Goal: Task Accomplishment & Management: Manage account settings

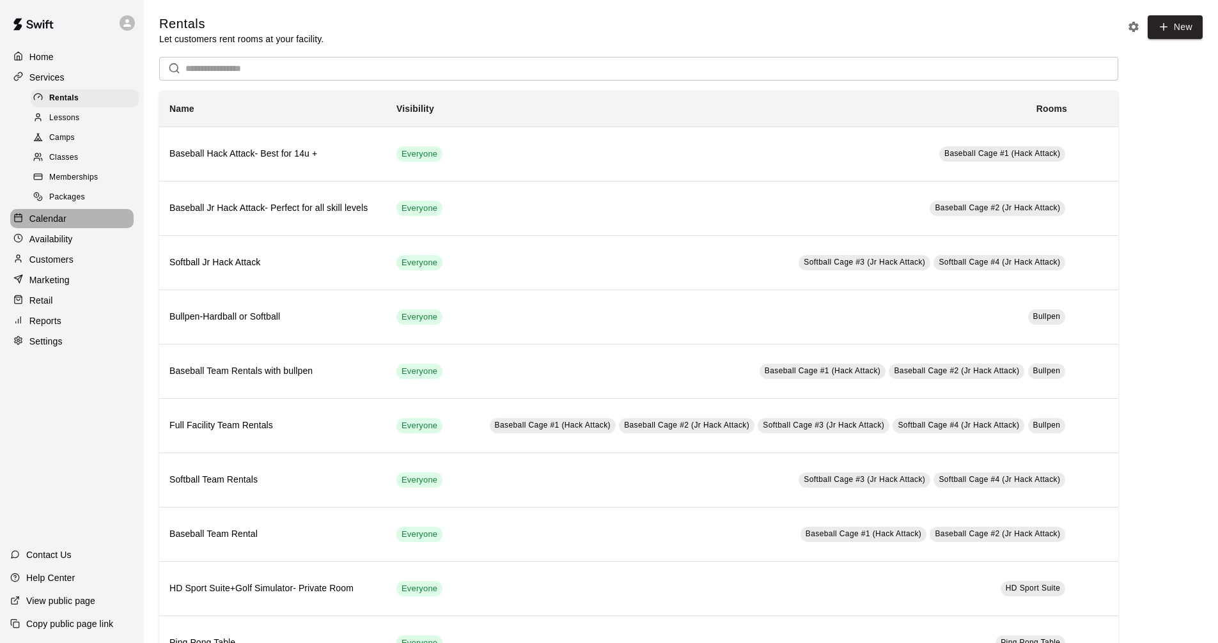
drag, startPoint x: 57, startPoint y: 226, endPoint x: 47, endPoint y: 224, distance: 10.4
click at [57, 225] on p "Calendar" at bounding box center [47, 218] width 37 height 13
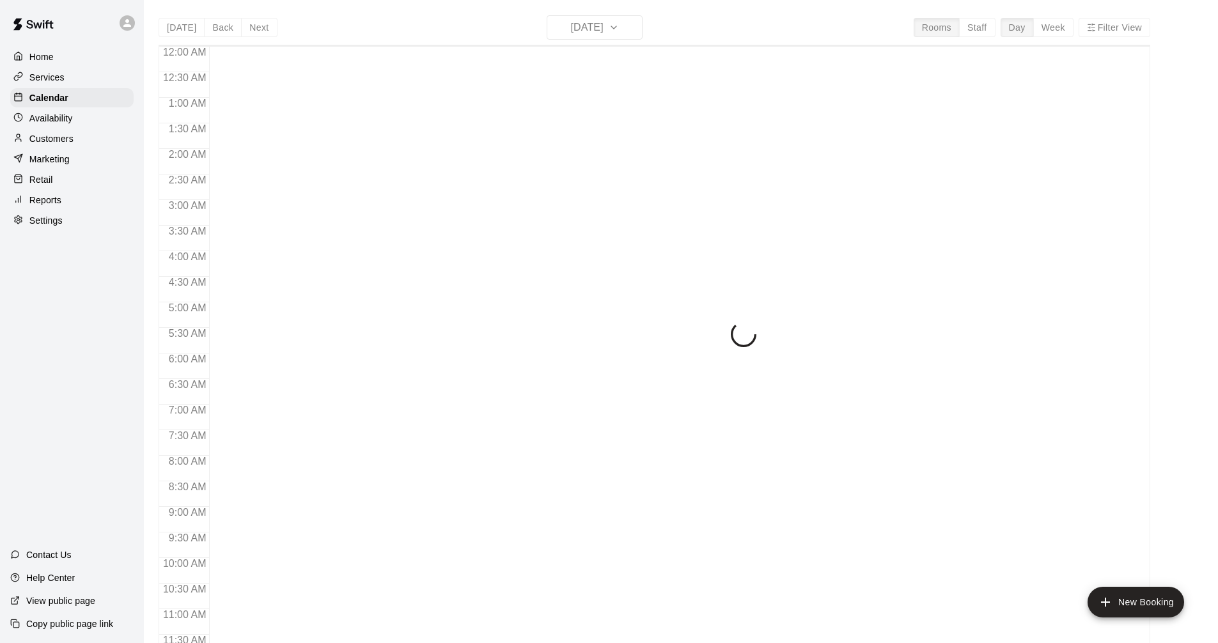
scroll to position [616, 0]
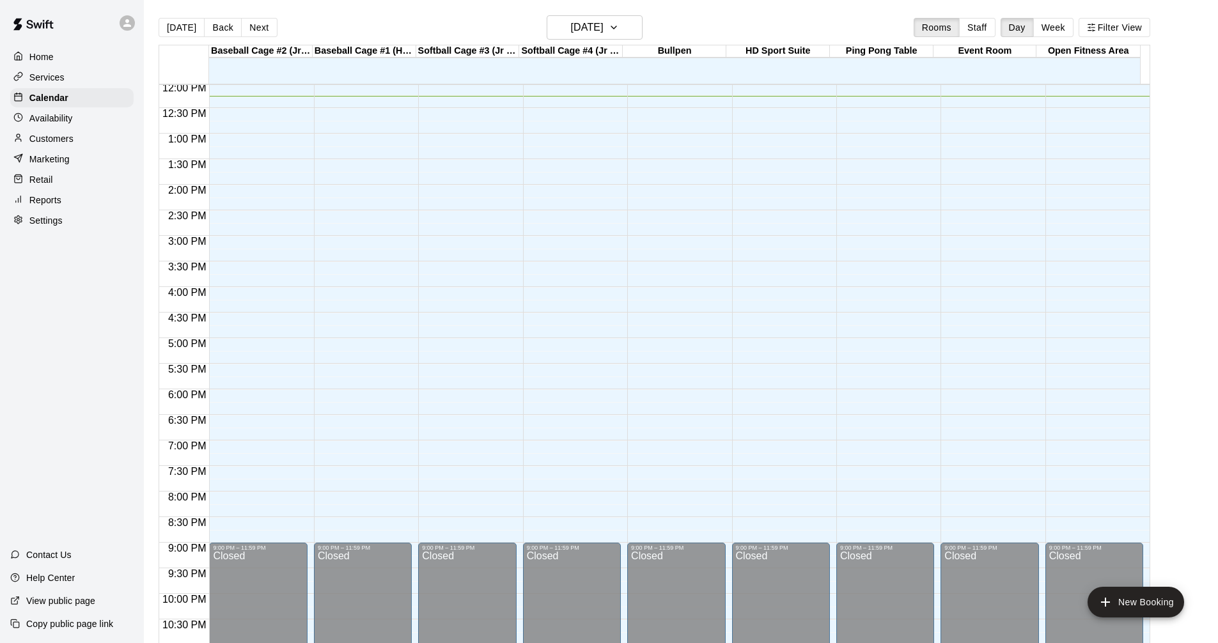
click at [357, 106] on div "12:00 AM – 10:00 AM Closed 9:00 PM – 11:59 PM Closed" at bounding box center [363, 82] width 98 height 1227
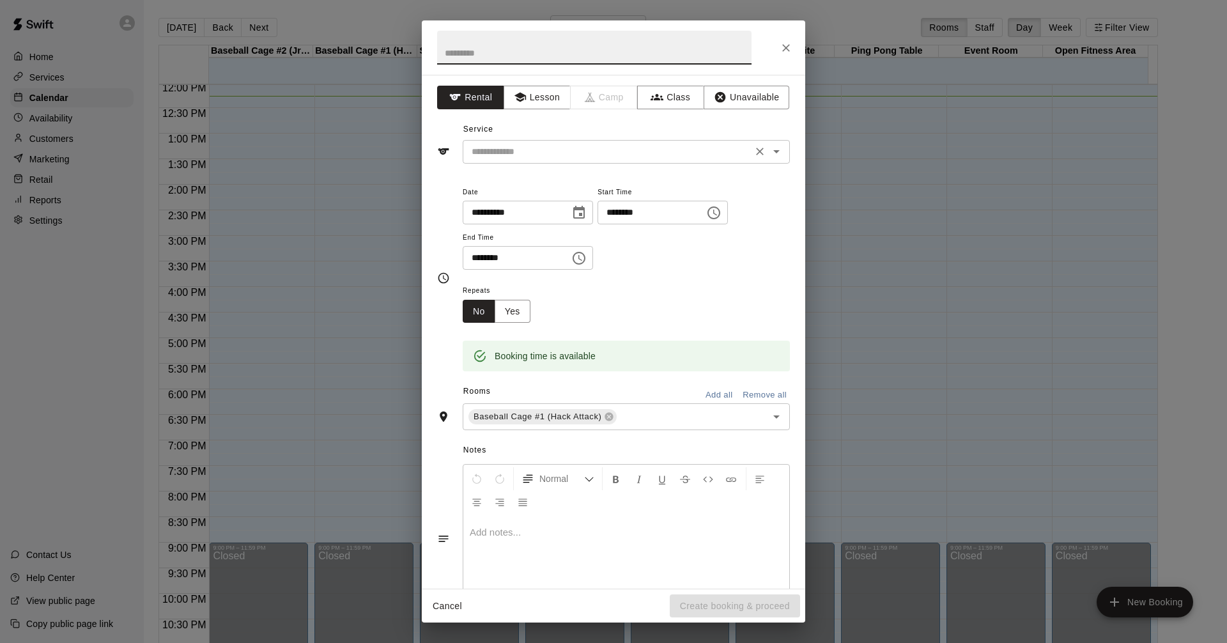
click at [596, 158] on input "text" at bounding box center [608, 152] width 282 height 16
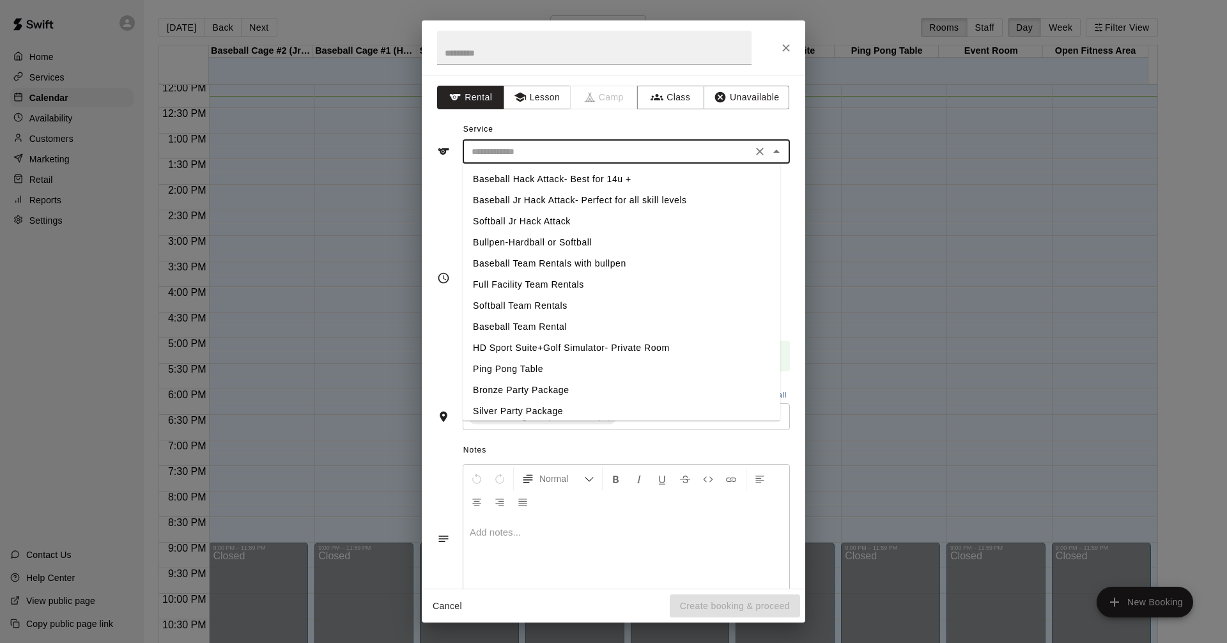
click at [520, 219] on li "Softball Jr Hack Attack" at bounding box center [622, 221] width 318 height 21
type input "**********"
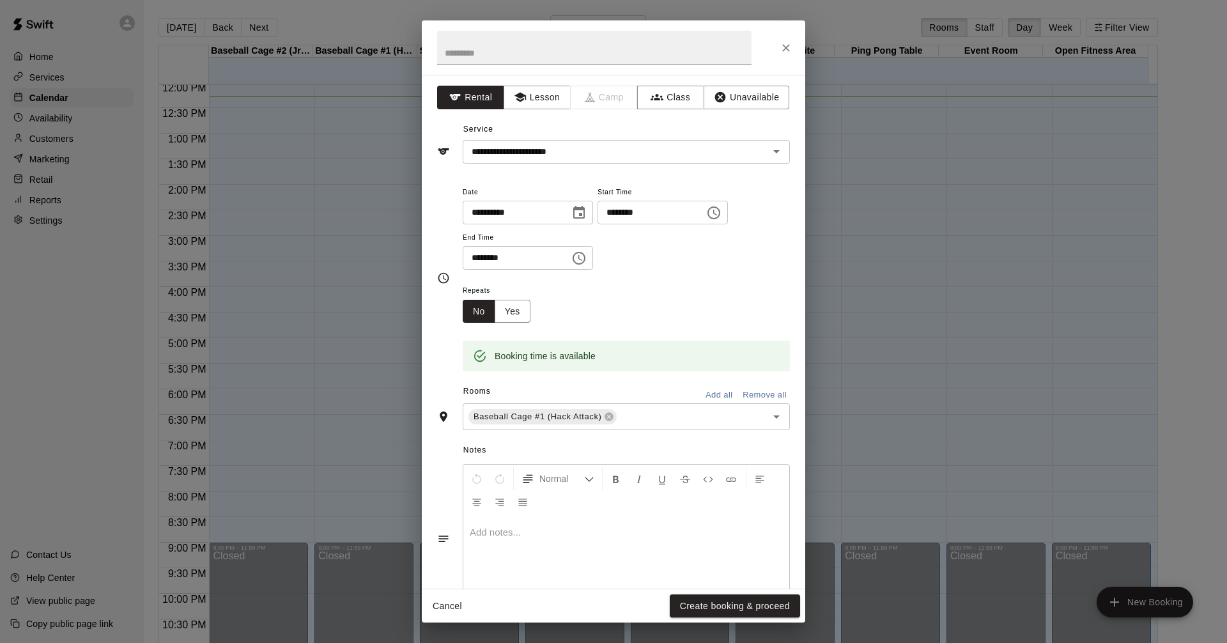
click at [701, 316] on div "Repeats No Yes" at bounding box center [626, 303] width 327 height 40
click at [779, 605] on button "Create booking & proceed" at bounding box center [735, 607] width 130 height 24
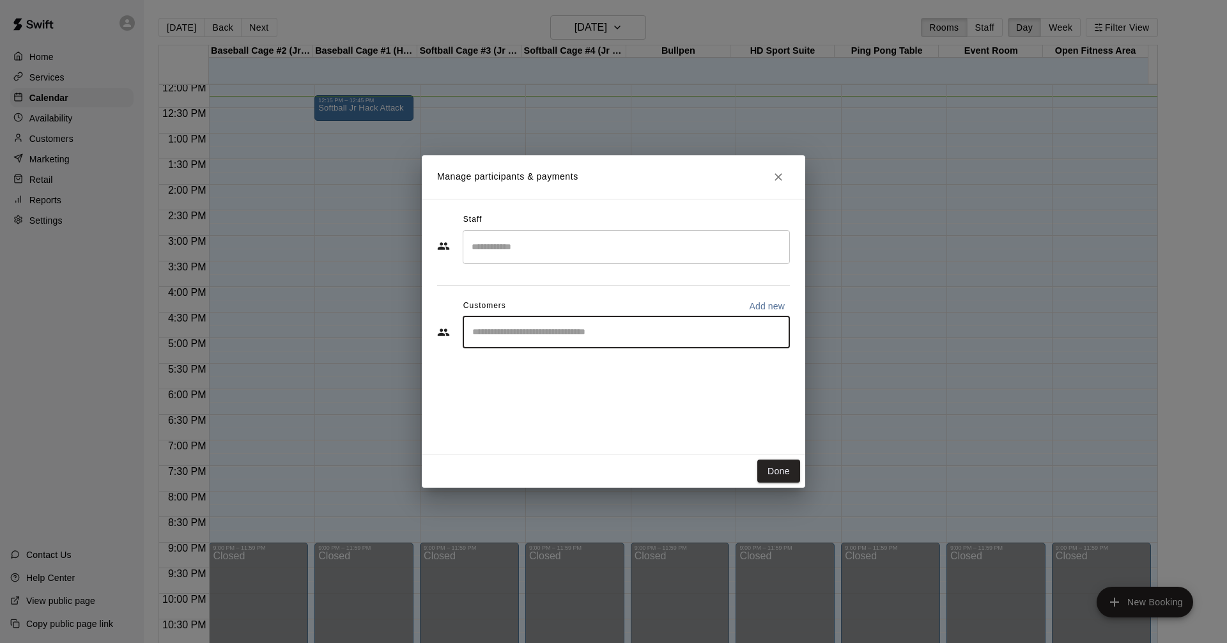
click at [517, 329] on input "Start typing to search customers..." at bounding box center [627, 332] width 316 height 13
type input "****"
click at [752, 302] on p "Add new" at bounding box center [767, 306] width 36 height 13
select select "**"
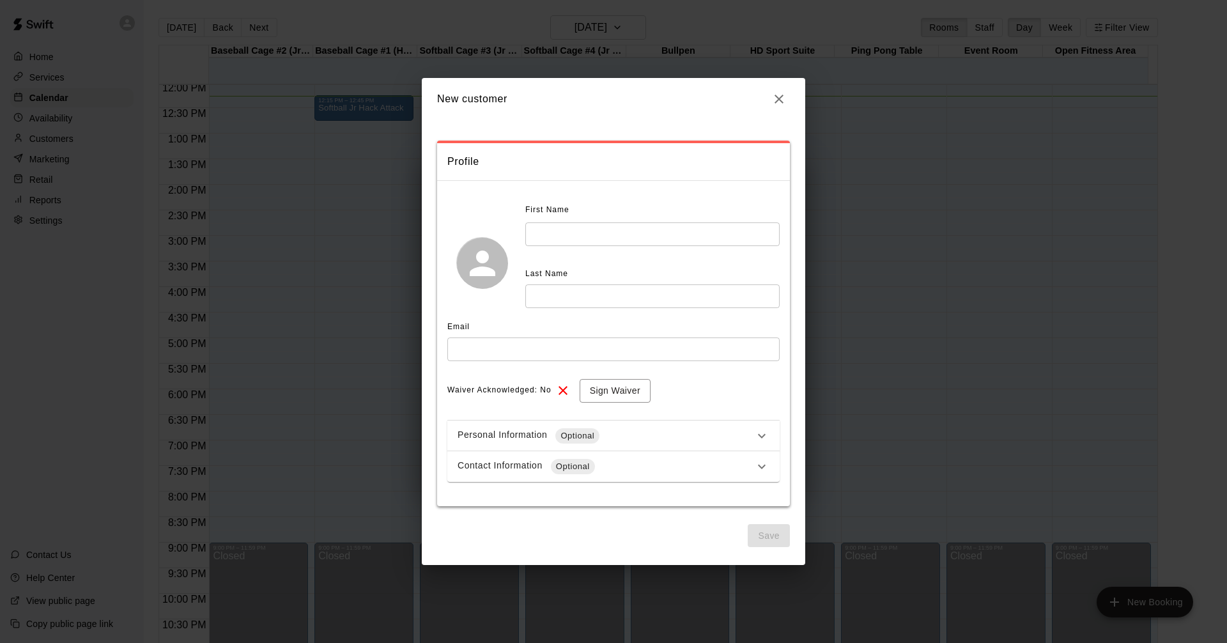
click at [591, 230] on input "text" at bounding box center [653, 234] width 254 height 24
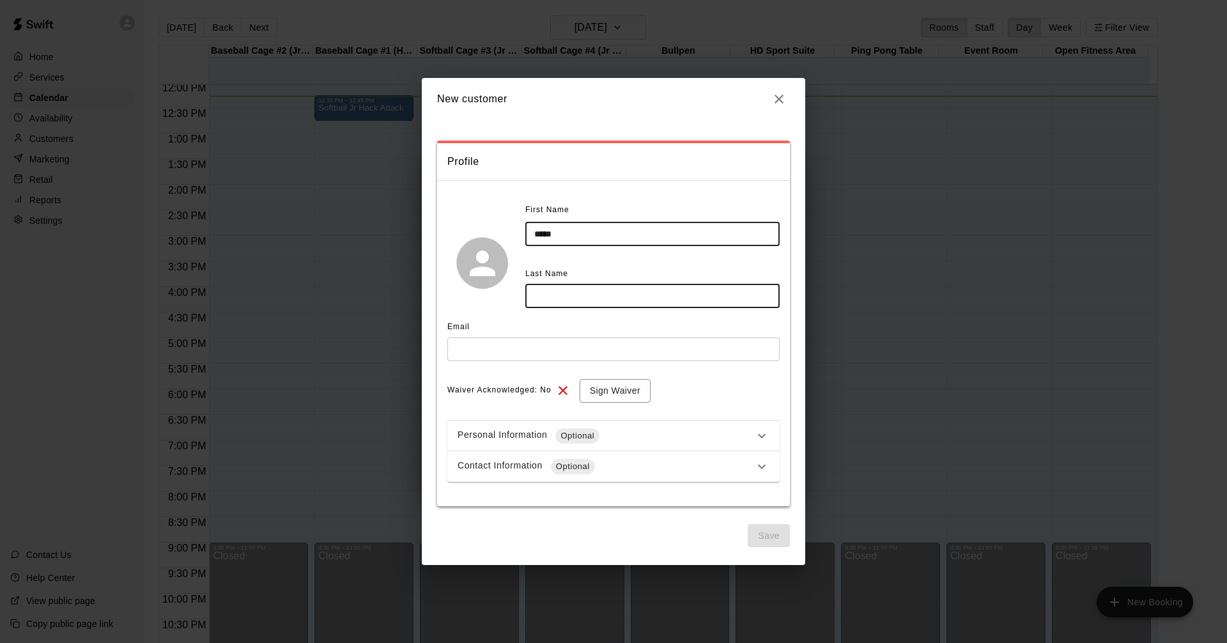
type input "*****"
drag, startPoint x: 593, startPoint y: 284, endPoint x: 612, endPoint y: 277, distance: 21.0
click at [593, 284] on input "text" at bounding box center [653, 296] width 254 height 24
type input "*****"
drag, startPoint x: 606, startPoint y: 338, endPoint x: 613, endPoint y: 333, distance: 8.7
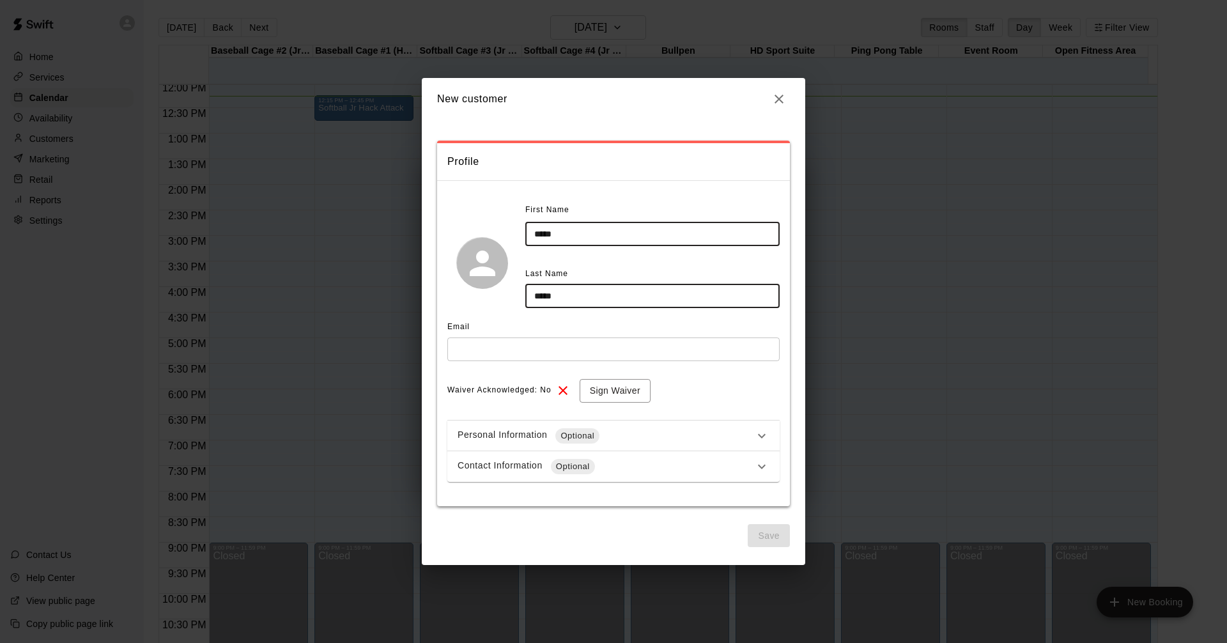
click at [606, 338] on input "text" at bounding box center [614, 350] width 332 height 24
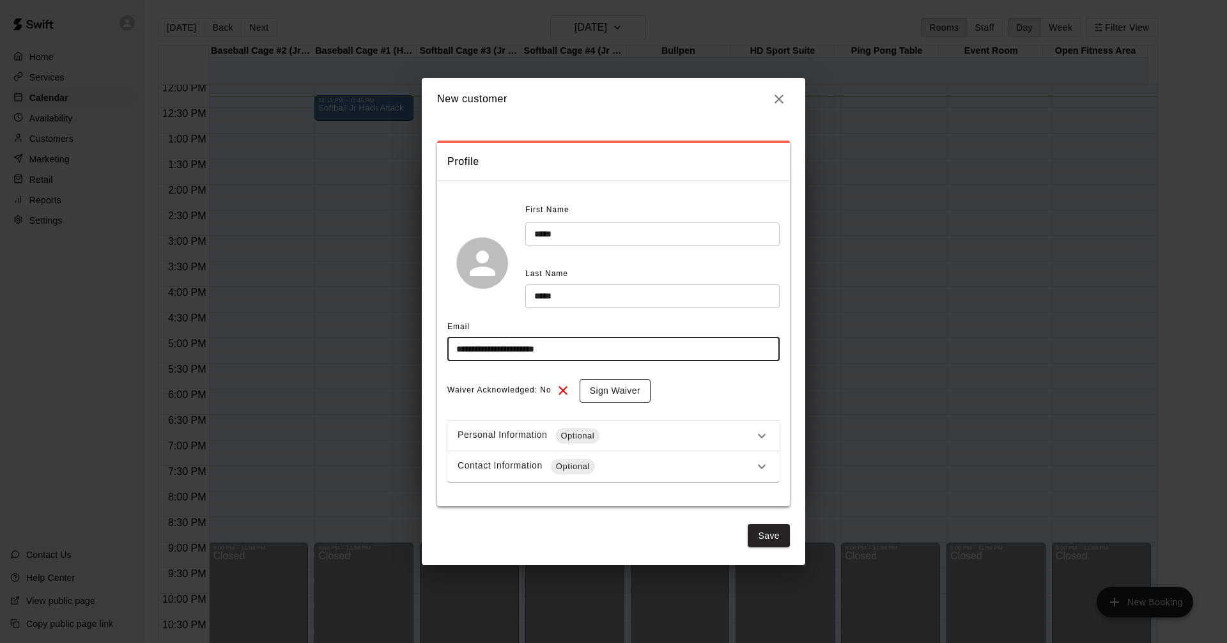
type input "**********"
click at [619, 386] on button "Sign Waiver" at bounding box center [615, 391] width 71 height 24
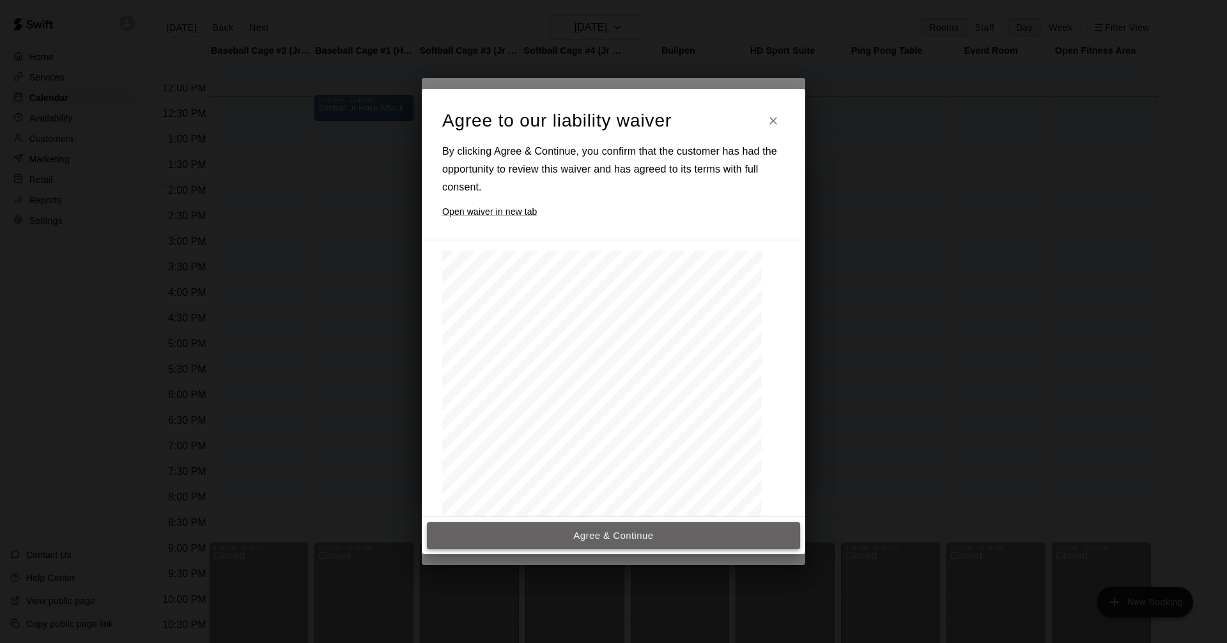
click at [600, 530] on button "Agree & Continue" at bounding box center [613, 535] width 373 height 27
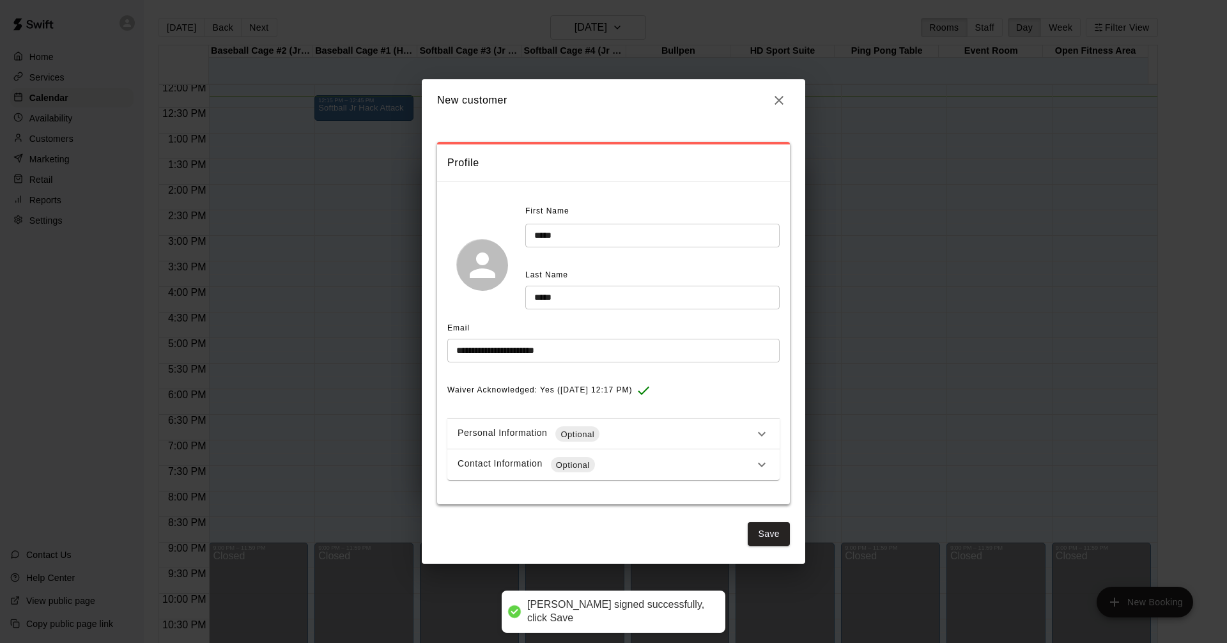
drag, startPoint x: 792, startPoint y: 536, endPoint x: 785, endPoint y: 538, distance: 7.3
click at [789, 536] on div "**********" at bounding box center [614, 342] width 384 height 442
click at [785, 538] on button "Save" at bounding box center [769, 534] width 42 height 24
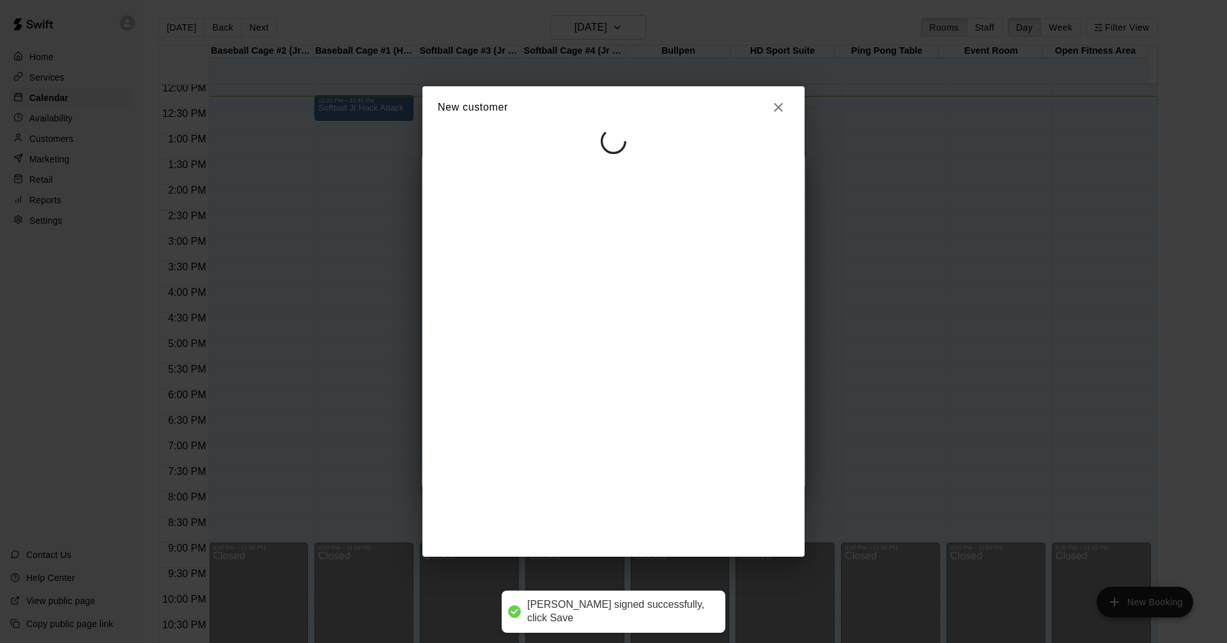
select select "**"
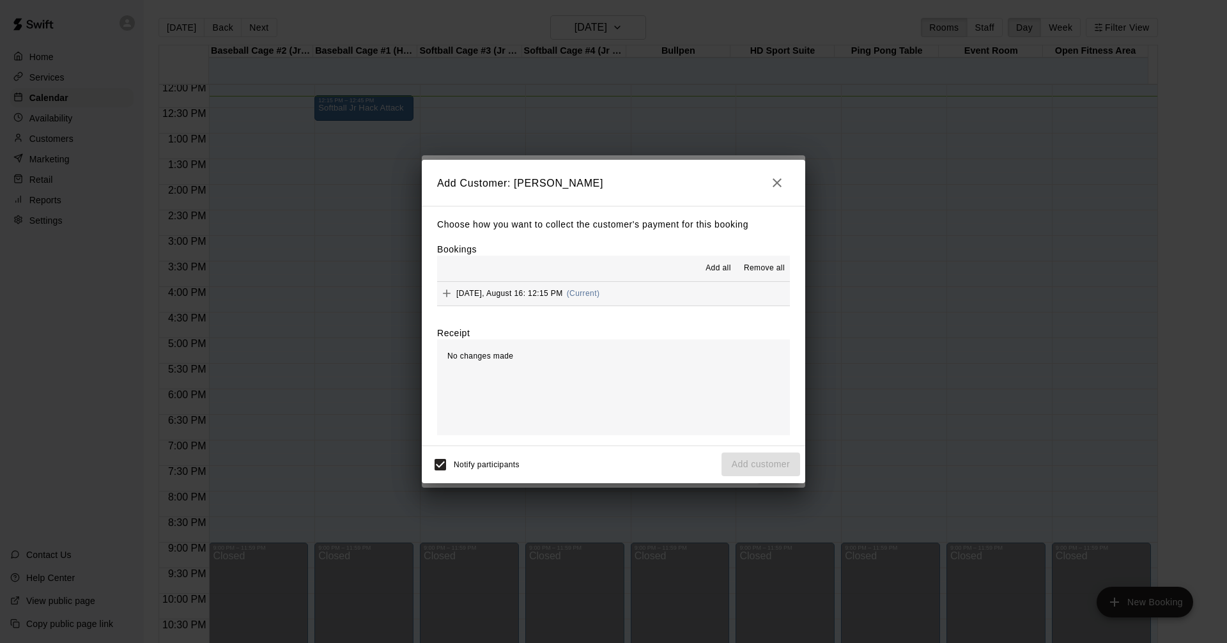
click at [747, 289] on button "[DATE], August 16: 12:15 PM (Current)" at bounding box center [613, 294] width 353 height 24
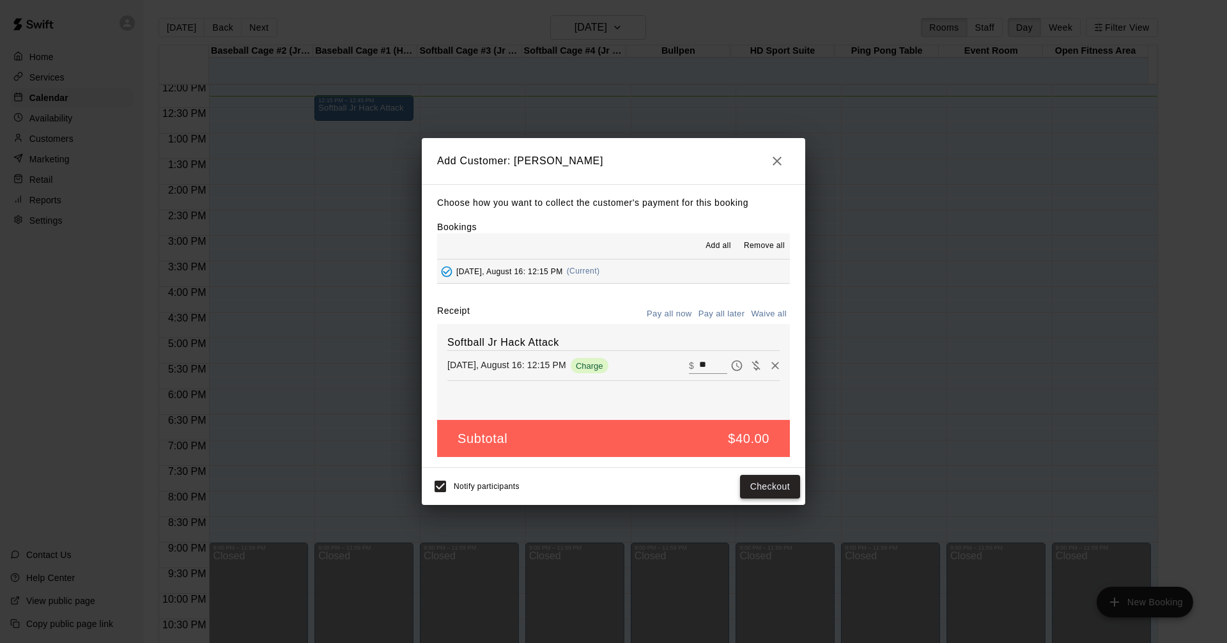
click at [762, 479] on button "Checkout" at bounding box center [770, 487] width 60 height 24
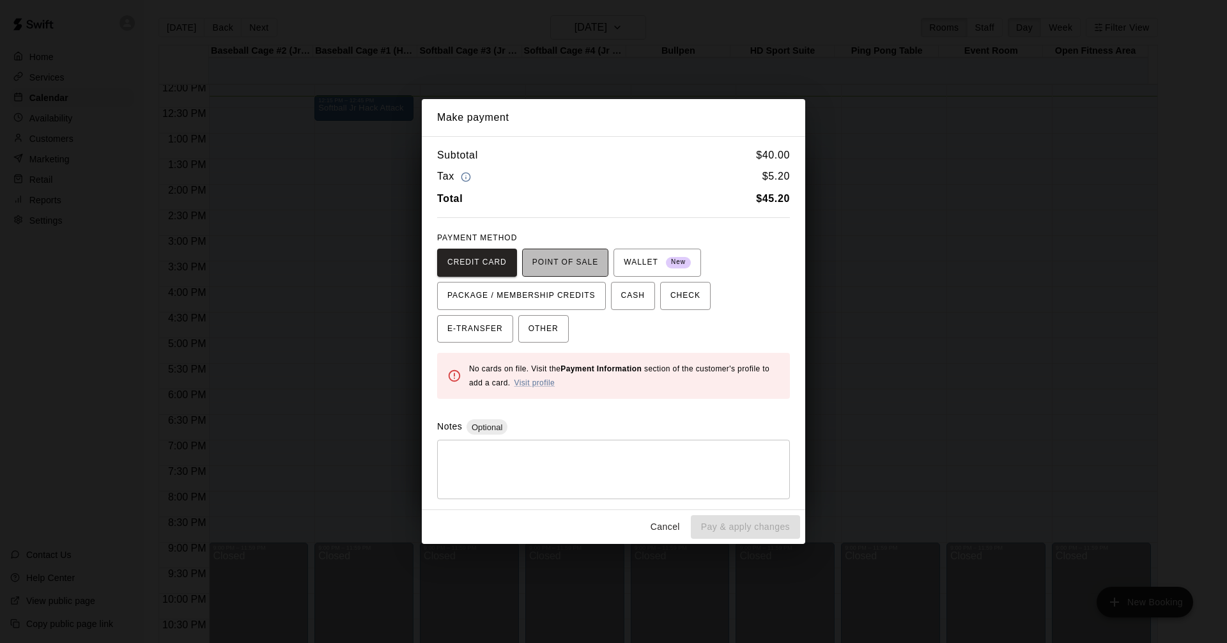
click at [575, 265] on span "POINT OF SALE" at bounding box center [566, 263] width 66 height 20
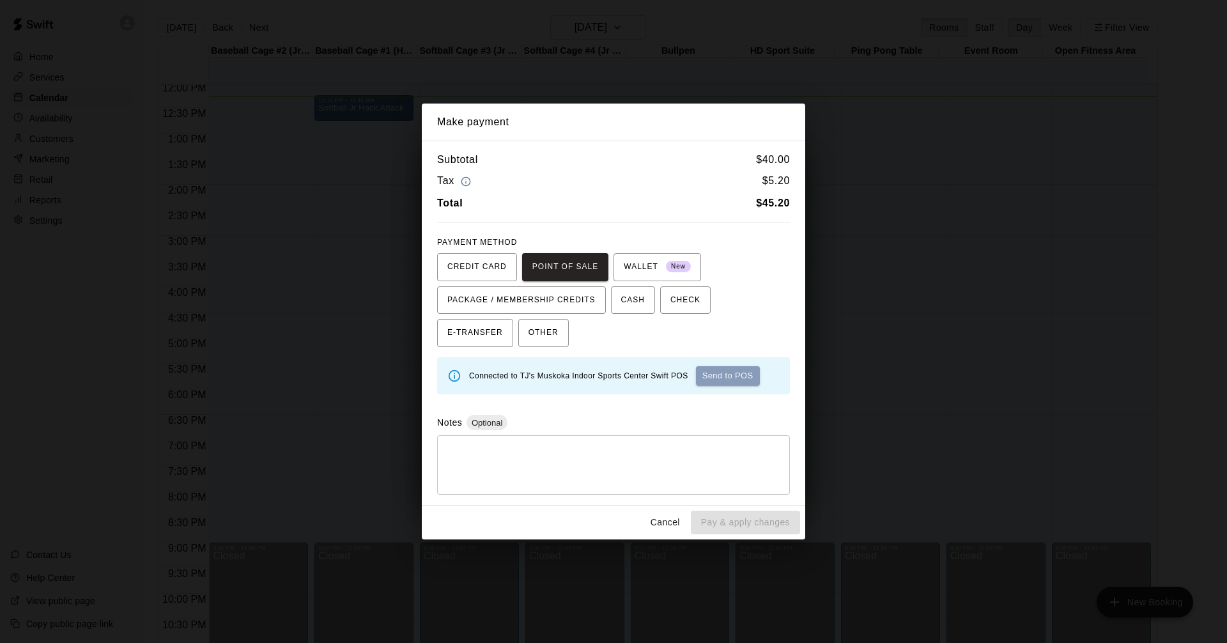
click at [732, 373] on button "Send to POS" at bounding box center [728, 375] width 64 height 19
click at [621, 295] on span "CASH" at bounding box center [633, 300] width 24 height 20
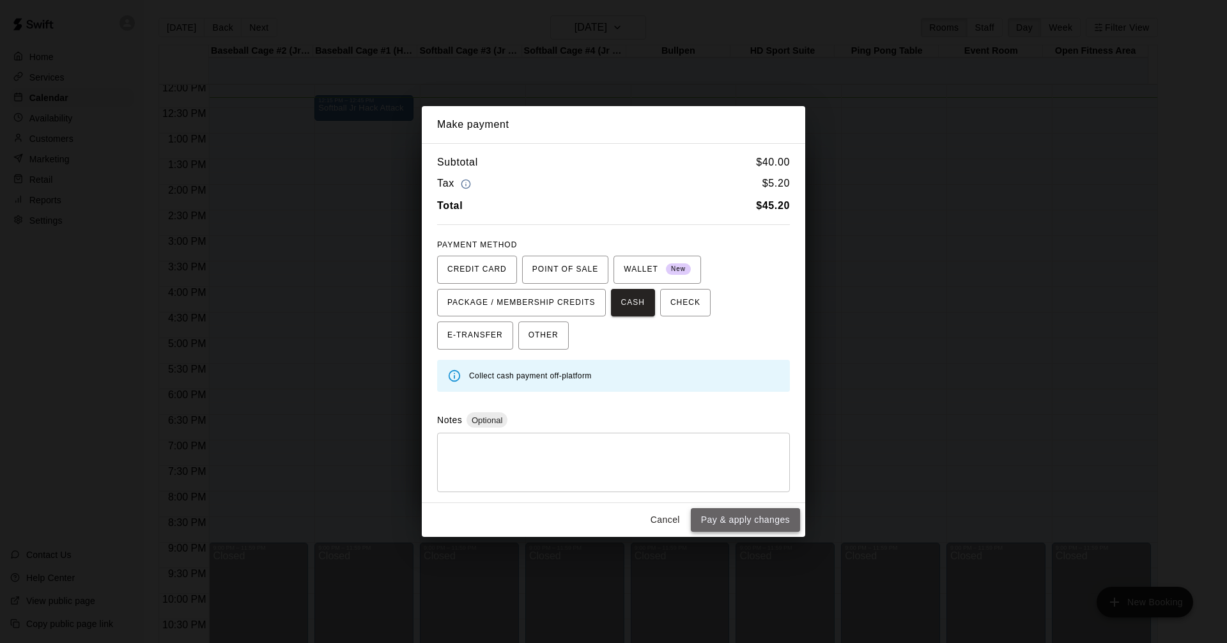
click at [770, 514] on button "Pay & apply changes" at bounding box center [745, 520] width 109 height 24
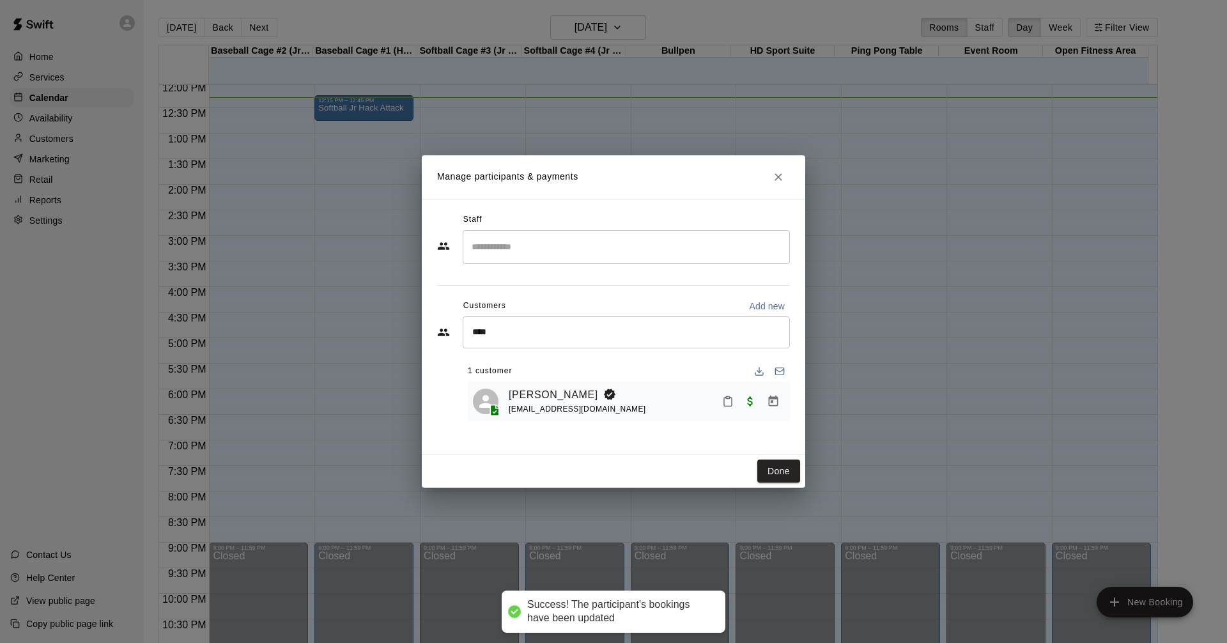
click at [773, 174] on icon "Close" at bounding box center [778, 177] width 13 height 13
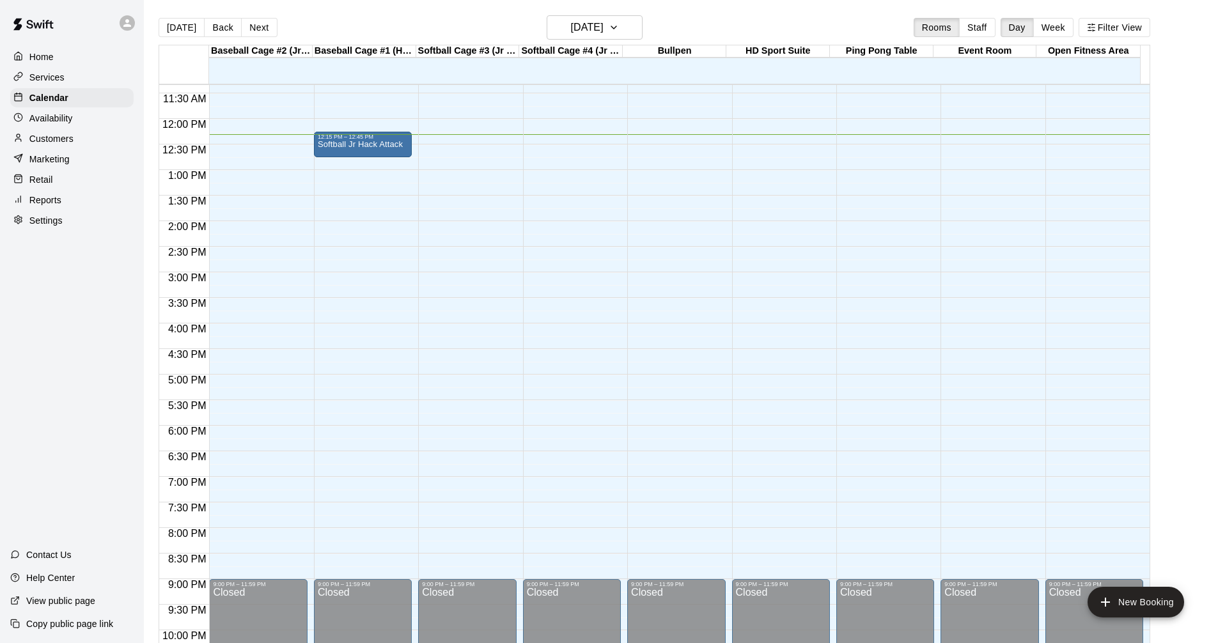
scroll to position [552, 0]
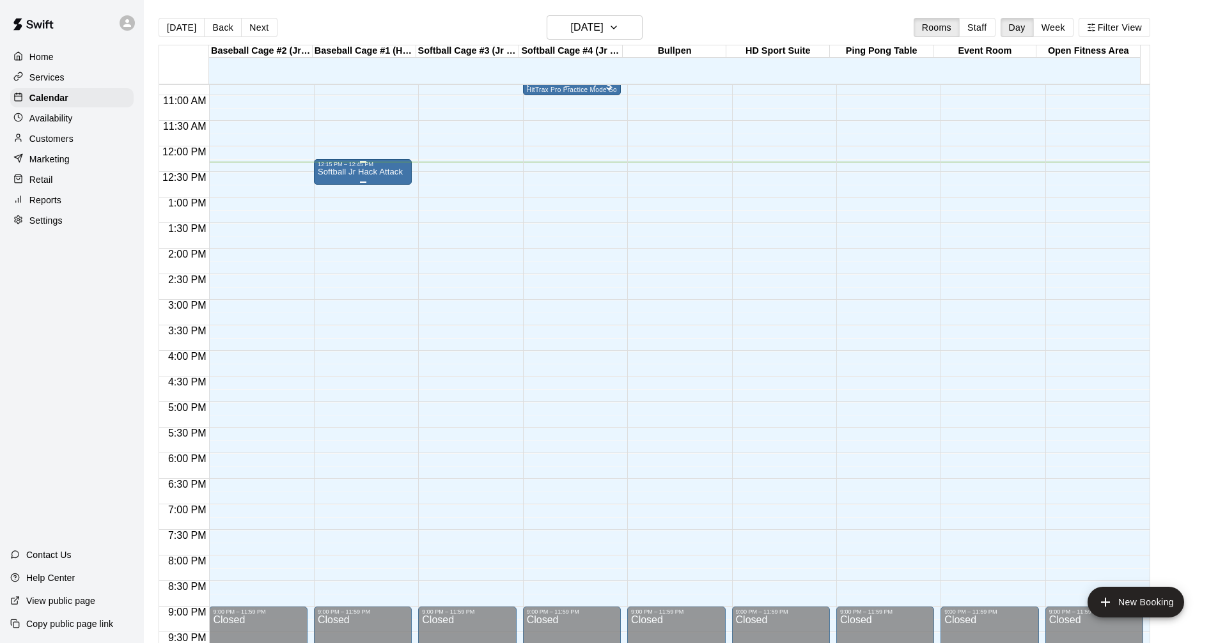
click at [368, 180] on div "Softball Jr Hack Attack" at bounding box center [360, 488] width 85 height 643
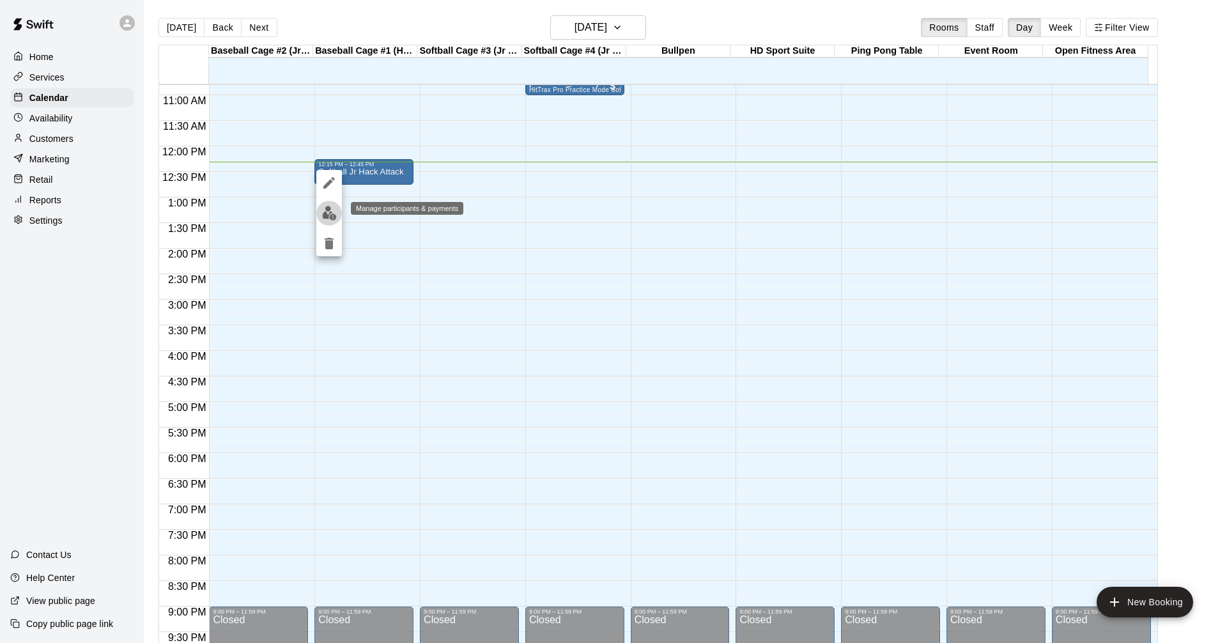
click at [334, 211] on img "edit" at bounding box center [329, 213] width 15 height 15
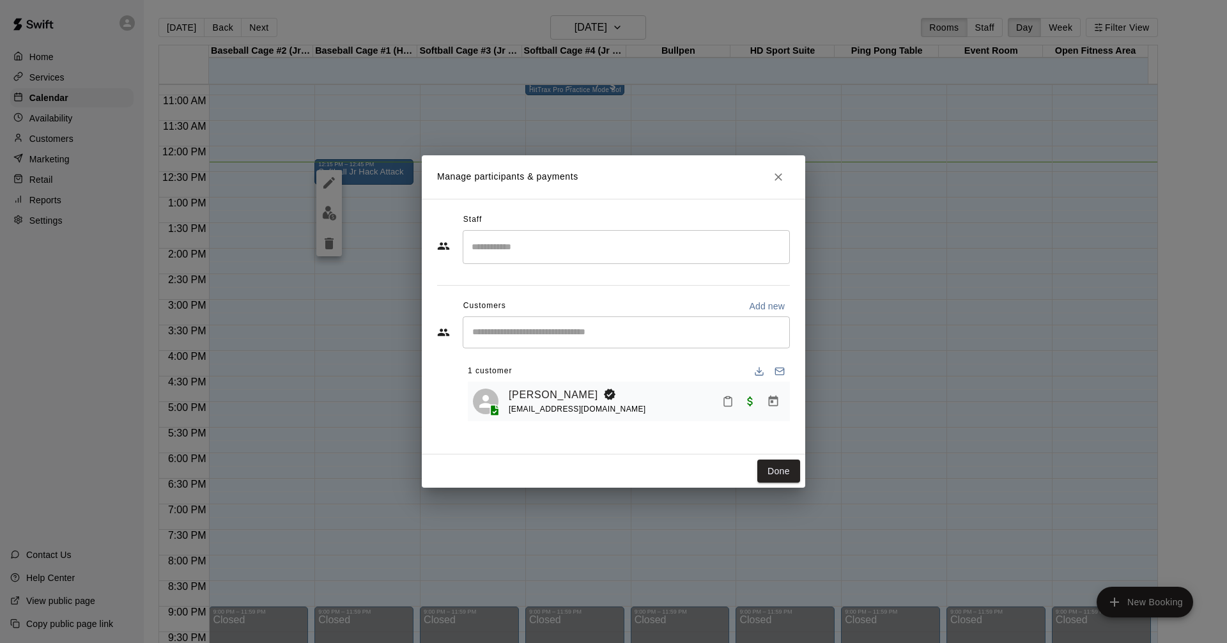
click at [749, 407] on div at bounding box center [751, 401] width 68 height 23
click at [779, 400] on icon "Manage bookings & payment" at bounding box center [773, 401] width 13 height 13
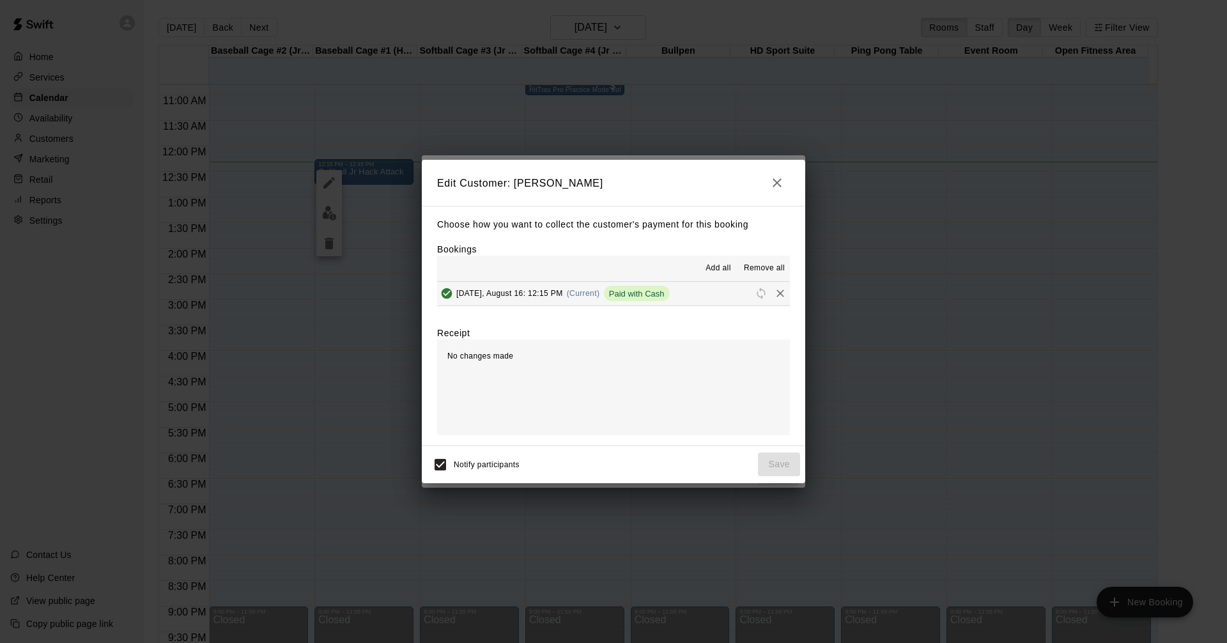
click at [776, 182] on icon "button" at bounding box center [777, 182] width 15 height 15
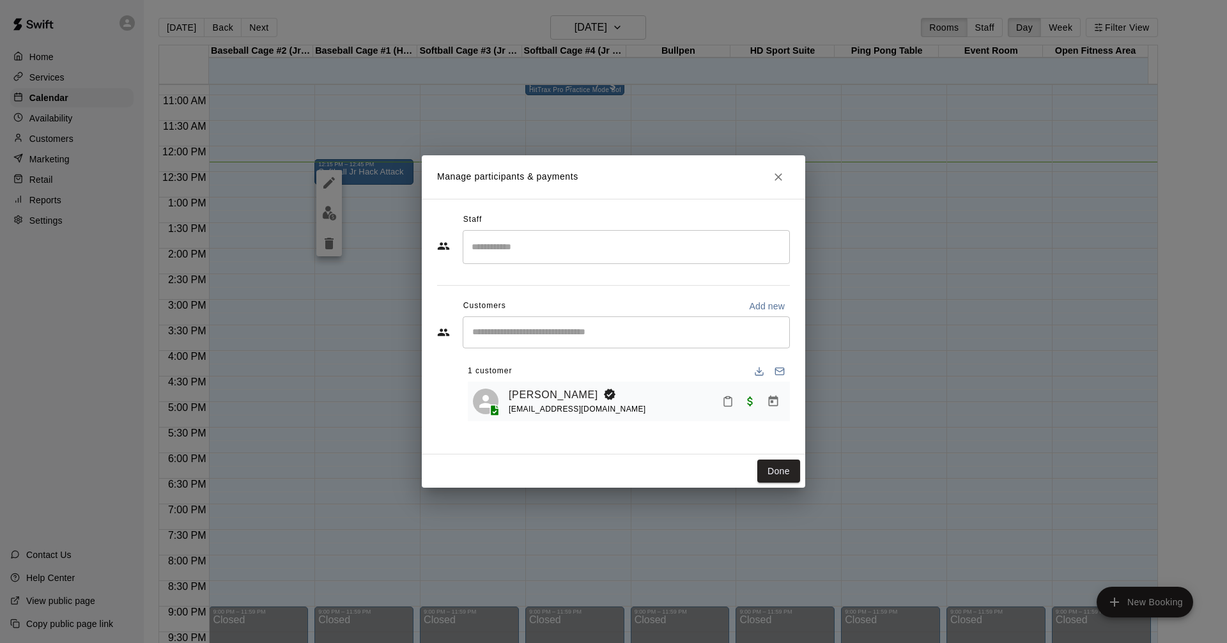
click at [721, 275] on div "Staff ​ Customers Add new ​ 1 customer [PERSON_NAME] [EMAIL_ADDRESS][DOMAIN_NAM…" at bounding box center [613, 321] width 353 height 222
click at [767, 175] on h2 "Manage participants & payments" at bounding box center [614, 176] width 384 height 43
click at [783, 182] on icon "Close" at bounding box center [778, 177] width 13 height 13
